Goal: Information Seeking & Learning: Learn about a topic

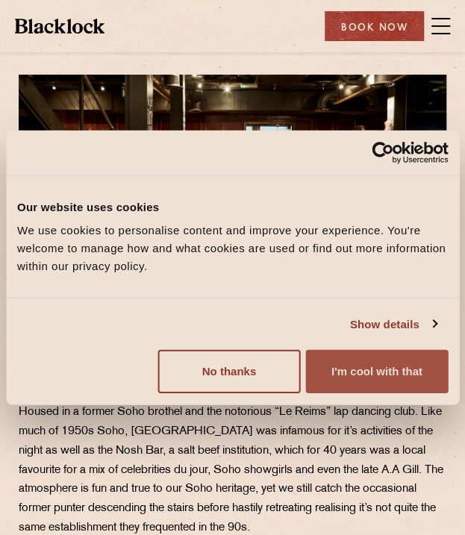
click at [328, 371] on button "I'm cool with that" at bounding box center [377, 371] width 142 height 43
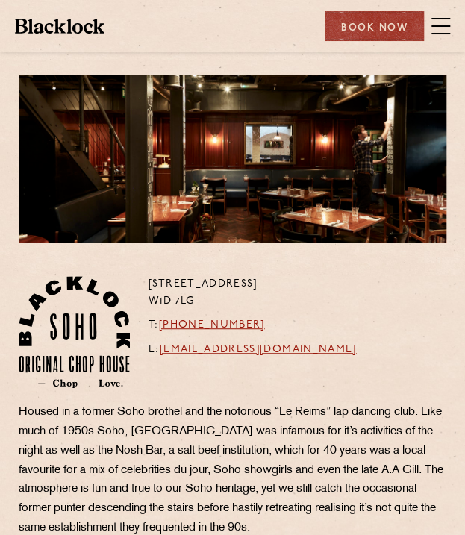
click at [354, 356] on div "24 Great Windmill Street W1D 7LG T: +44 20 3441 6996 E: soho@theblacklock.com" at bounding box center [232, 339] width 450 height 127
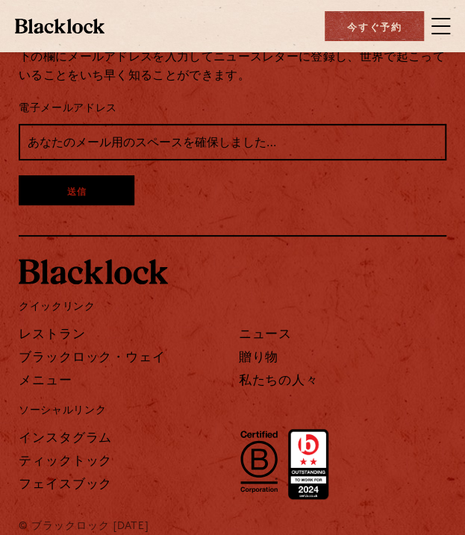
scroll to position [1372, 0]
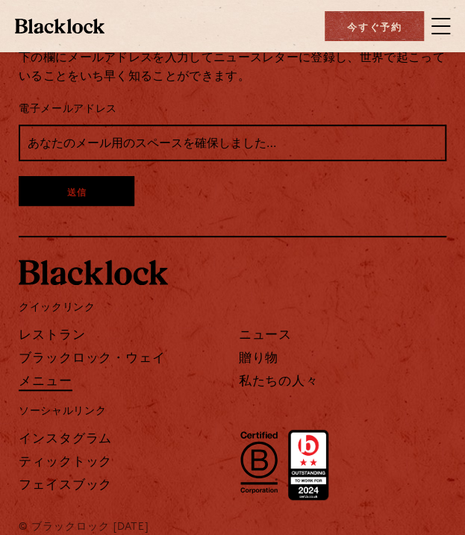
click at [61, 376] on font "メニュー" at bounding box center [46, 381] width 54 height 11
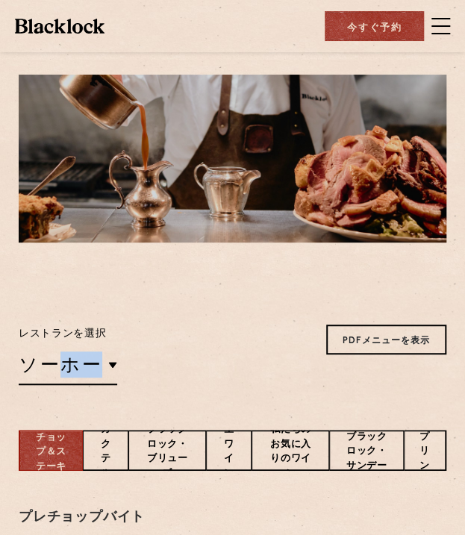
click at [146, 353] on div "レストランを選択 ソーホー ソーホー バーミンガム 市 ショーディッチ コヴェントガーデン カナリー・ワーフ マンチェスター PDFメニューを表示 View …" at bounding box center [233, 355] width 428 height 60
click at [188, 368] on div "レストランを選択 ソーホー ソーホー バーミンガム 市 ショーディッチ コヴェントガーデン カナリー・ワーフ マンチェスター PDFメニューを表示 View …" at bounding box center [233, 355] width 428 height 60
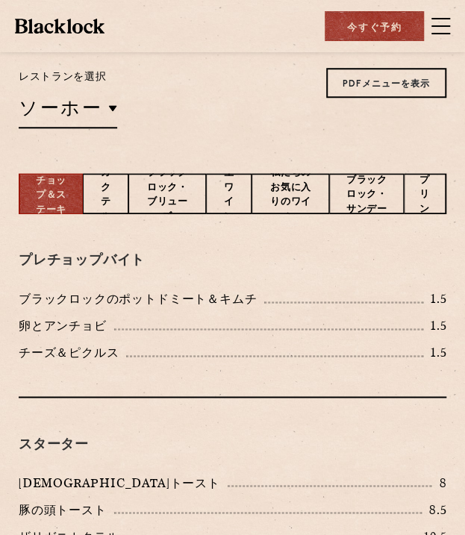
scroll to position [254, 0]
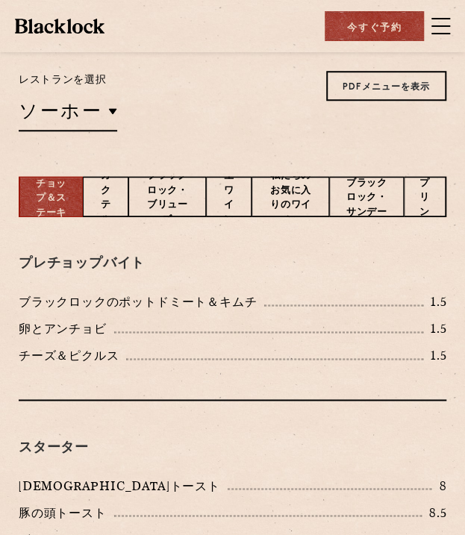
click at [110, 191] on font "カクテル" at bounding box center [106, 198] width 10 height 54
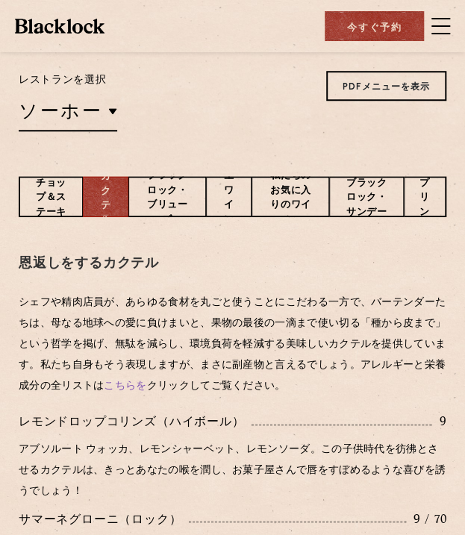
click at [139, 195] on div "ブラックロック・ブリューズ" at bounding box center [167, 196] width 78 height 41
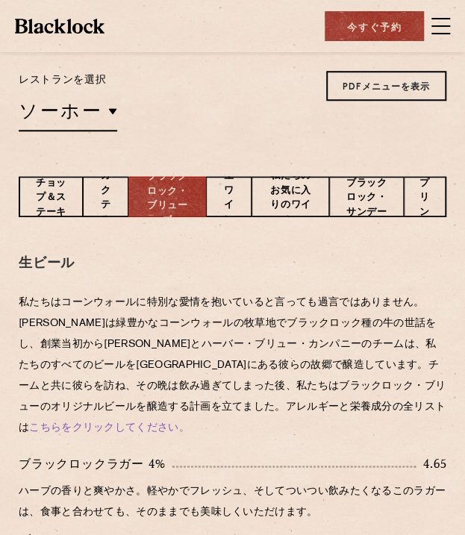
click at [230, 195] on font "生ワイン" at bounding box center [229, 198] width 10 height 54
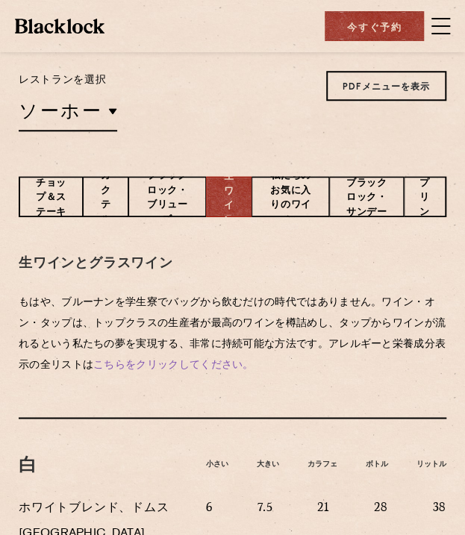
click at [272, 197] on p "私たちのお気に入りのワイン" at bounding box center [290, 199] width 46 height 60
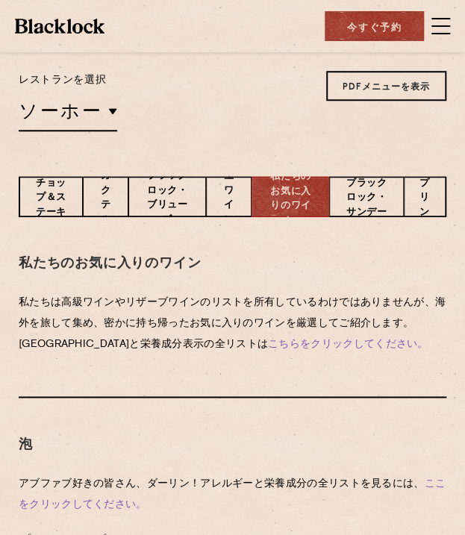
click at [360, 207] on font "ブラックロック・サンデー" at bounding box center [366, 197] width 40 height 39
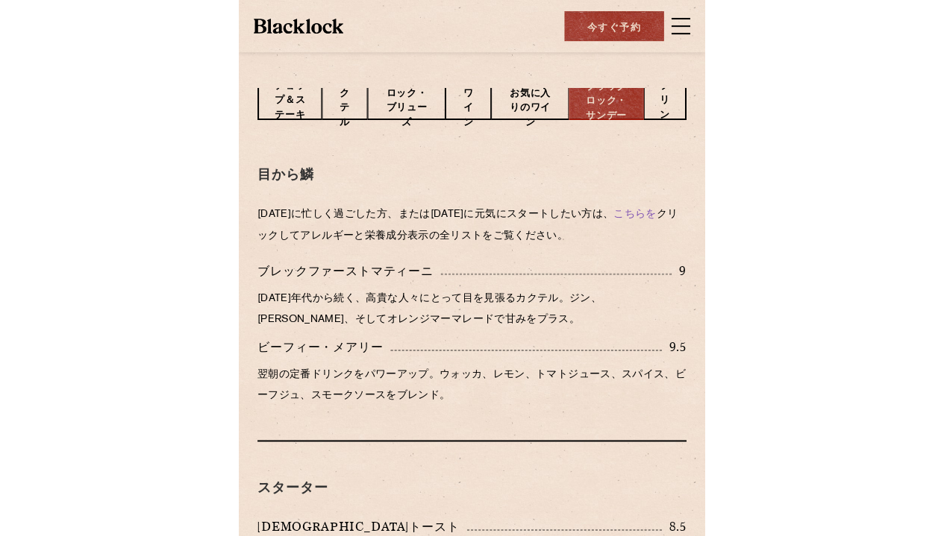
scroll to position [306, 0]
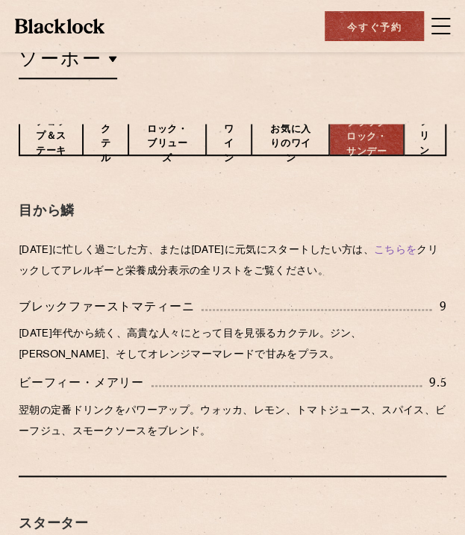
click at [336, 140] on div "ブラックロック・サンデー" at bounding box center [366, 135] width 74 height 41
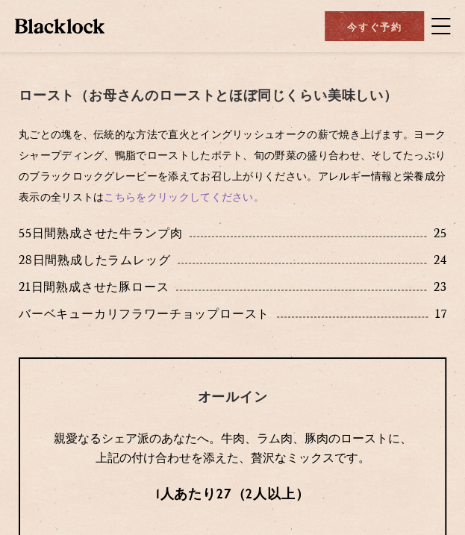
scroll to position [986, 0]
